Goal: Information Seeking & Learning: Learn about a topic

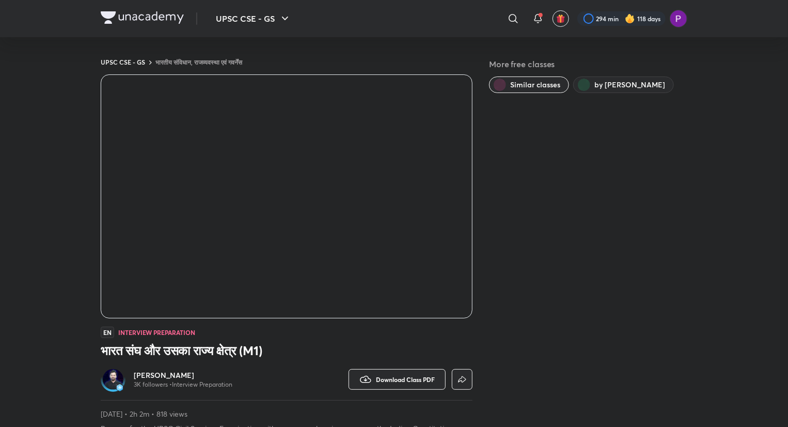
scroll to position [554, 0]
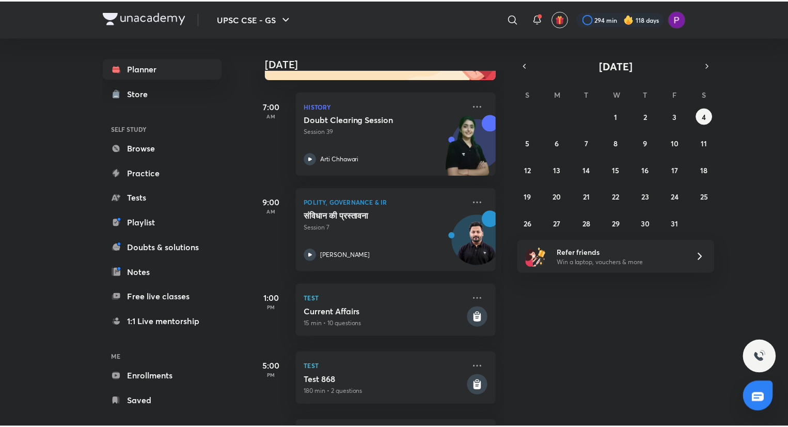
scroll to position [199, 0]
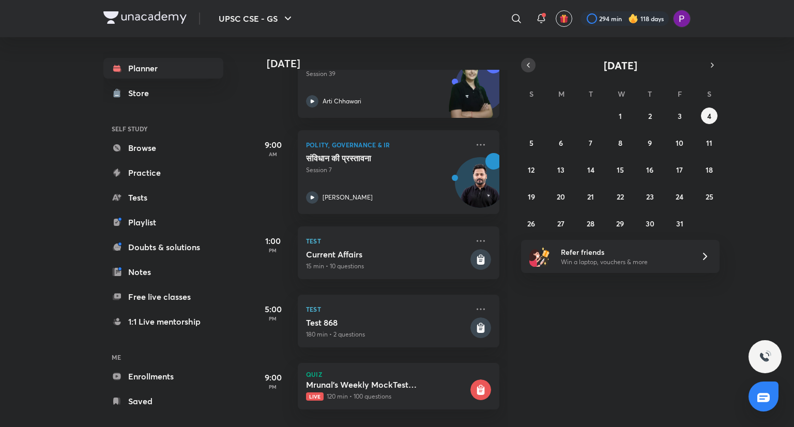
click at [525, 60] on button "button" at bounding box center [528, 65] width 14 height 14
click at [527, 68] on icon "button" at bounding box center [528, 64] width 8 height 9
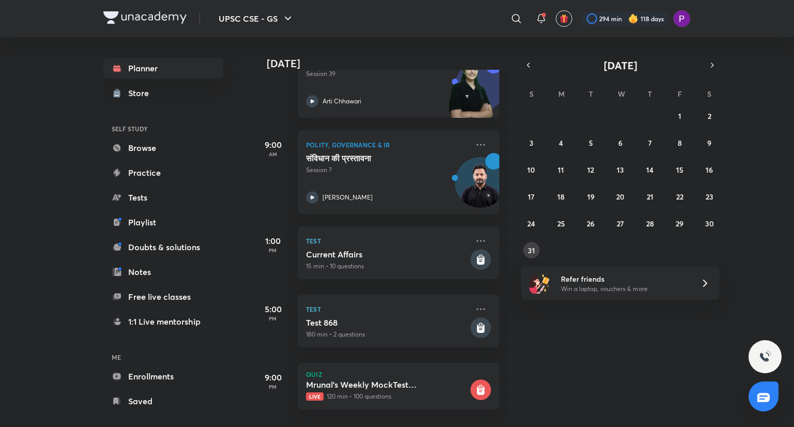
click at [530, 247] on abbr "31" at bounding box center [531, 250] width 7 height 10
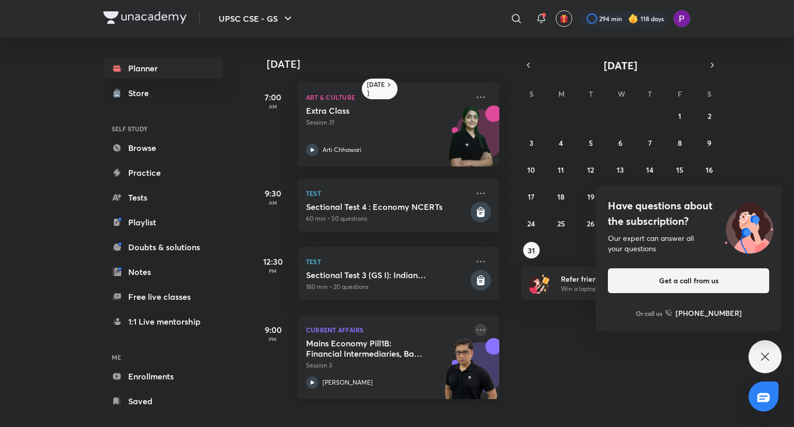
click at [477, 330] on icon at bounding box center [480, 329] width 12 height 12
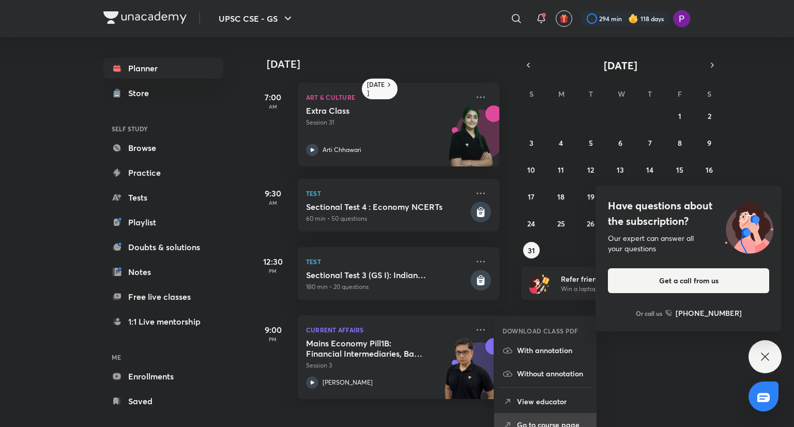
click at [562, 417] on li "Go to course page" at bounding box center [545, 424] width 102 height 23
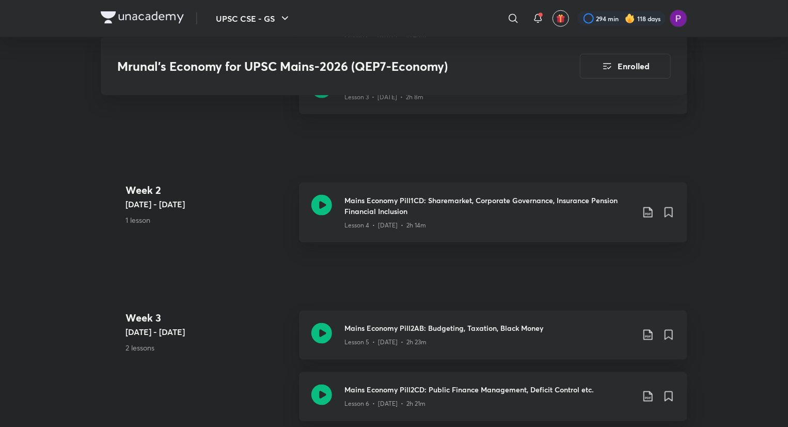
scroll to position [738, 0]
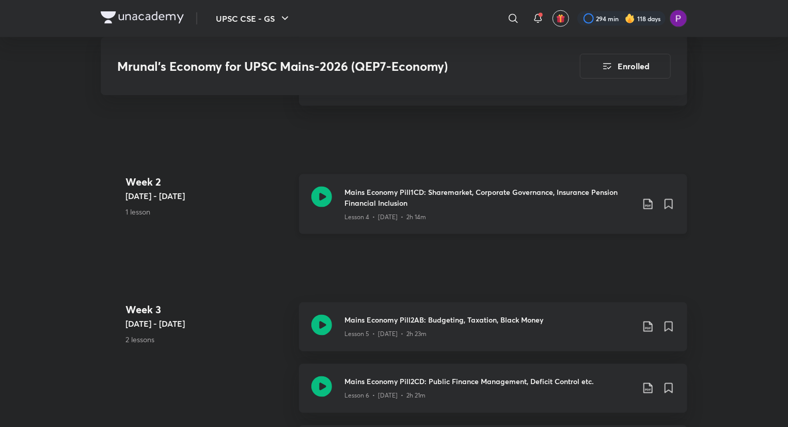
click at [515, 193] on h3 "Mains Economy Pill1CD: Sharemarket, Corporate Governance, Insurance Pension Fin…" at bounding box center [489, 198] width 289 height 22
